Goal: Task Accomplishment & Management: Complete application form

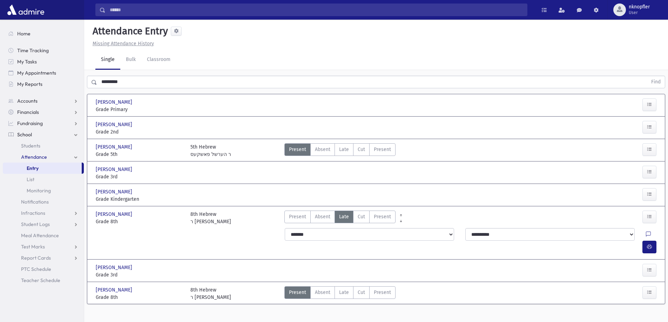
scroll to position [16, 0]
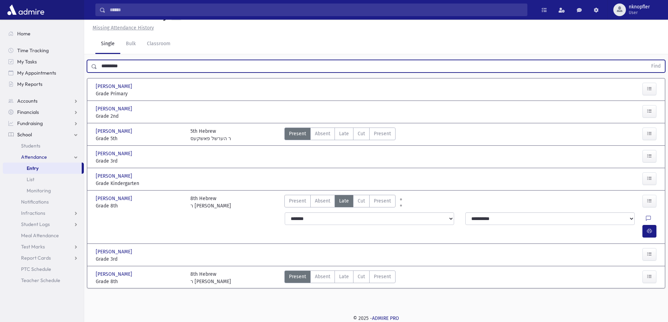
drag, startPoint x: 128, startPoint y: 67, endPoint x: 93, endPoint y: 67, distance: 35.1
click at [93, 67] on div "********* Find" at bounding box center [376, 66] width 578 height 13
click at [647, 60] on button "Find" at bounding box center [656, 66] width 18 height 12
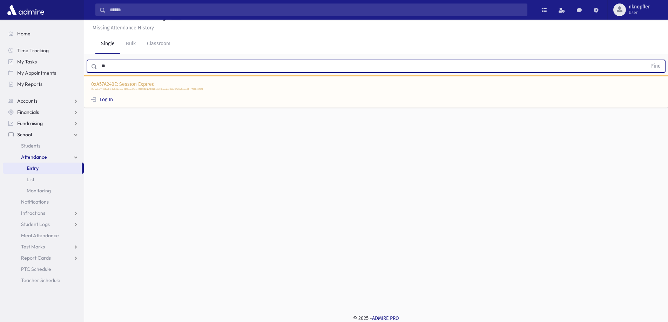
type input "*"
click at [236, 181] on div "Attendance Entry Missing Attendance History Single Bulk Classroom Find 0xA57A24…" at bounding box center [376, 155] width 584 height 303
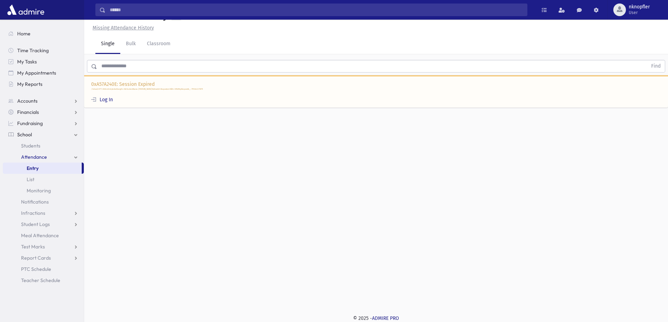
click at [163, 67] on input "text" at bounding box center [372, 66] width 550 height 13
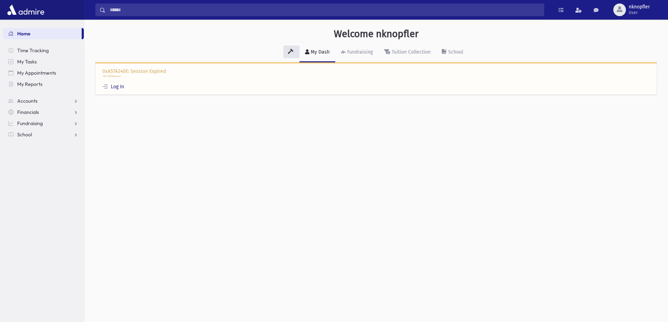
click at [230, 144] on div "Welcome nknopfler My Dash Fundraising Tuition Collection School 0xA57A240E: Ses…" at bounding box center [376, 171] width 584 height 303
click at [320, 48] on link "My Dash" at bounding box center [318, 53] width 36 height 20
click at [23, 133] on span "School" at bounding box center [24, 135] width 15 height 6
click at [38, 157] on span "Attendance" at bounding box center [34, 157] width 26 height 6
click at [46, 168] on link "Entry" at bounding box center [43, 168] width 81 height 11
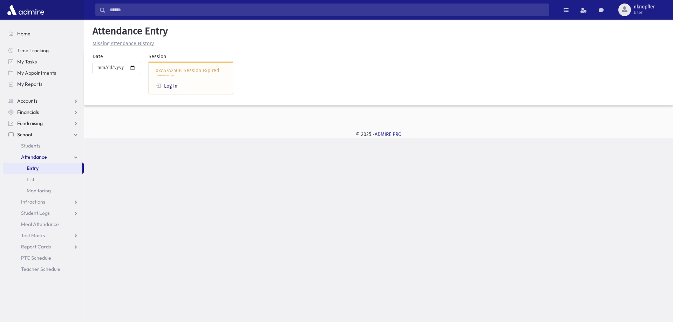
click at [175, 87] on link "Log In" at bounding box center [167, 86] width 22 height 6
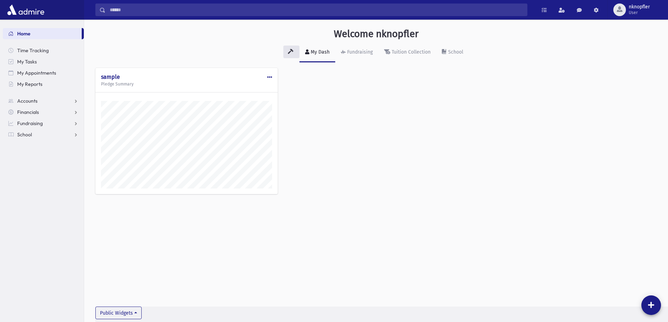
scroll to position [318, 584]
click at [35, 132] on link "School" at bounding box center [43, 134] width 81 height 11
click at [32, 159] on span "Attendance" at bounding box center [34, 157] width 26 height 6
click at [36, 170] on span "Entry" at bounding box center [33, 168] width 12 height 6
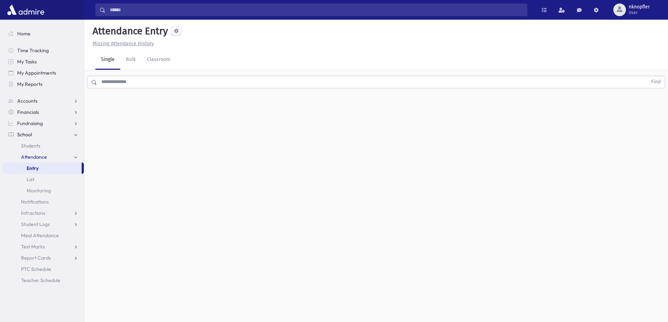
click at [158, 83] on input "text" at bounding box center [372, 82] width 550 height 13
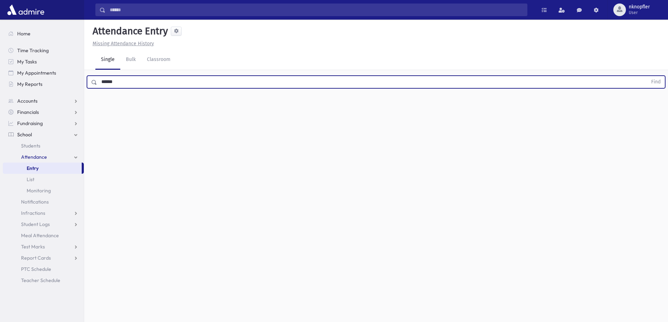
click at [647, 76] on button "Find" at bounding box center [656, 82] width 18 height 12
type input "***"
click at [647, 76] on button "Find" at bounding box center [656, 82] width 18 height 12
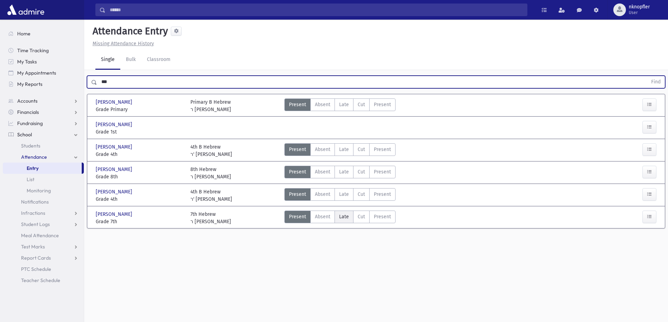
click at [349, 215] on label "Late L" at bounding box center [344, 217] width 19 height 13
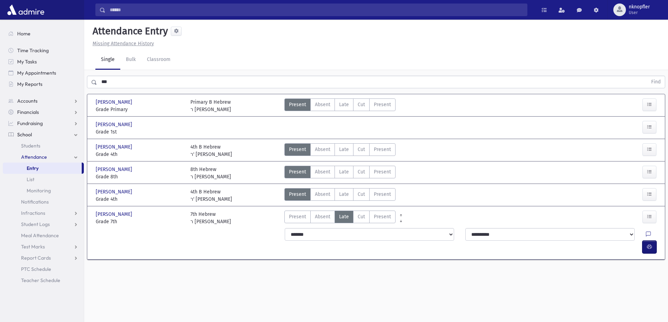
click at [653, 241] on button "button" at bounding box center [649, 247] width 14 height 13
